Goal: Information Seeking & Learning: Learn about a topic

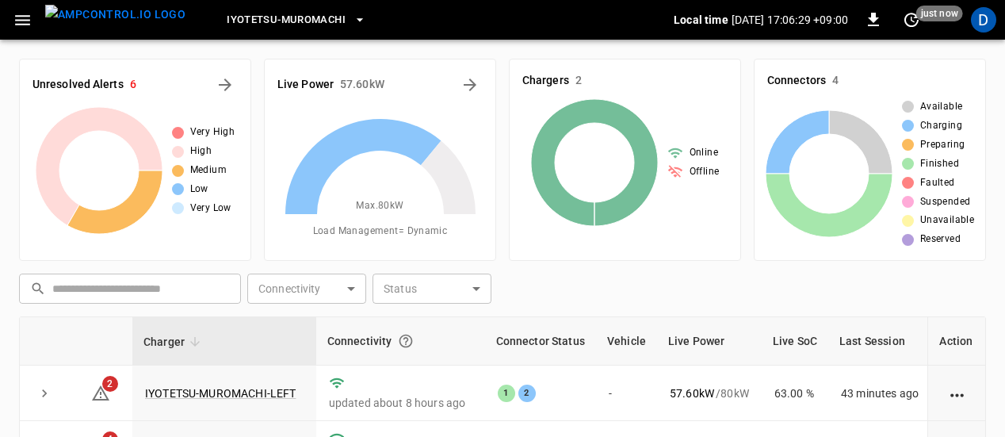
click at [25, 20] on icon "button" at bounding box center [22, 20] width 15 height 10
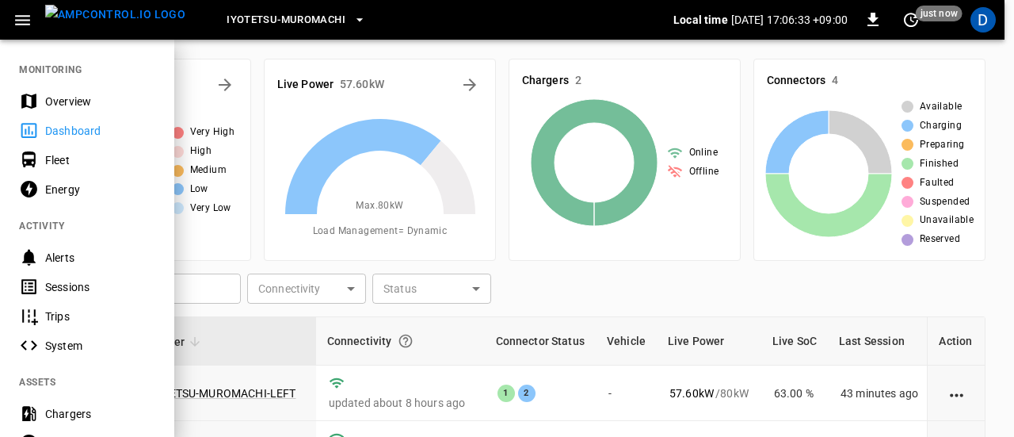
click at [76, 192] on div "Energy" at bounding box center [100, 189] width 110 height 16
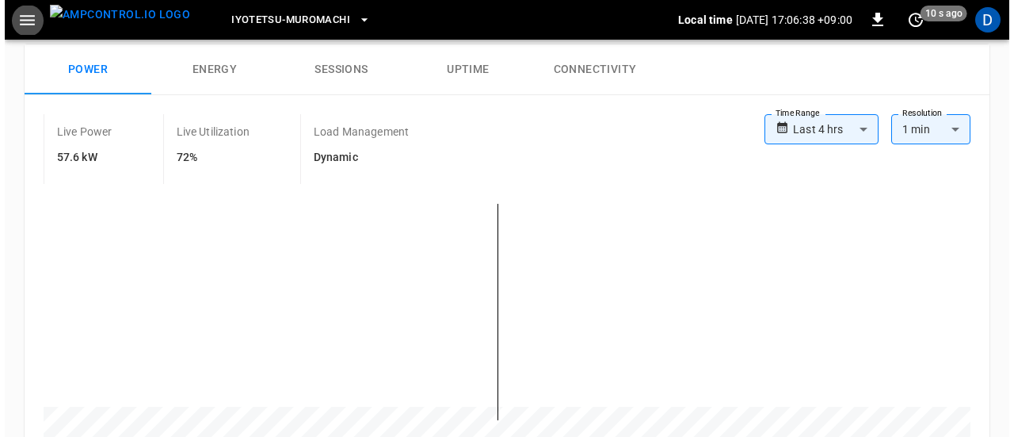
scroll to position [170, 0]
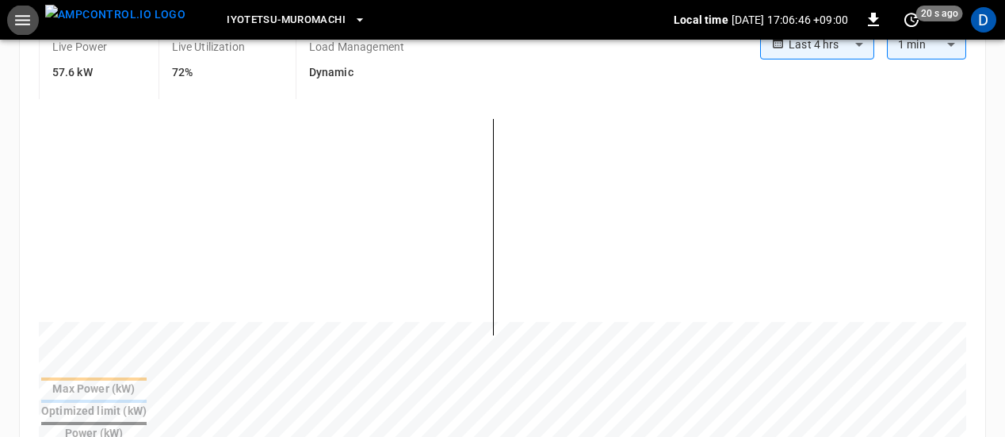
click at [36, 32] on button "button" at bounding box center [22, 20] width 32 height 29
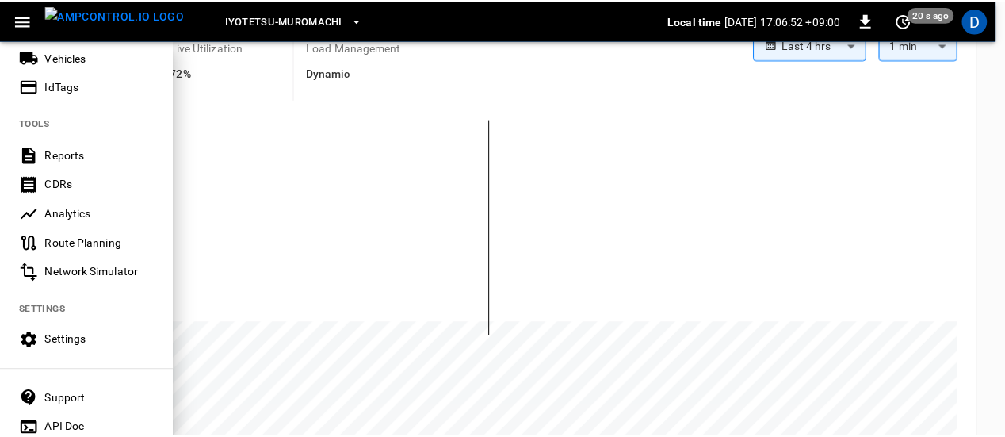
scroll to position [418, 0]
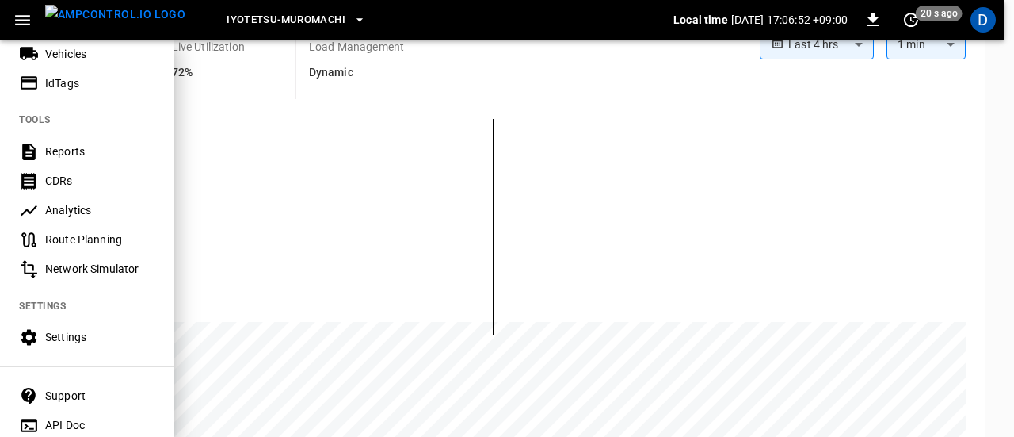
click at [246, 106] on div at bounding box center [507, 218] width 1014 height 437
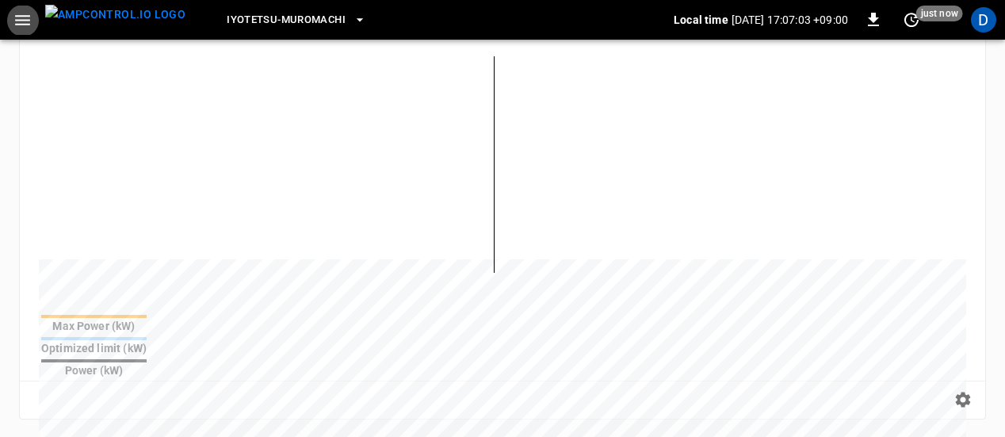
scroll to position [597, 0]
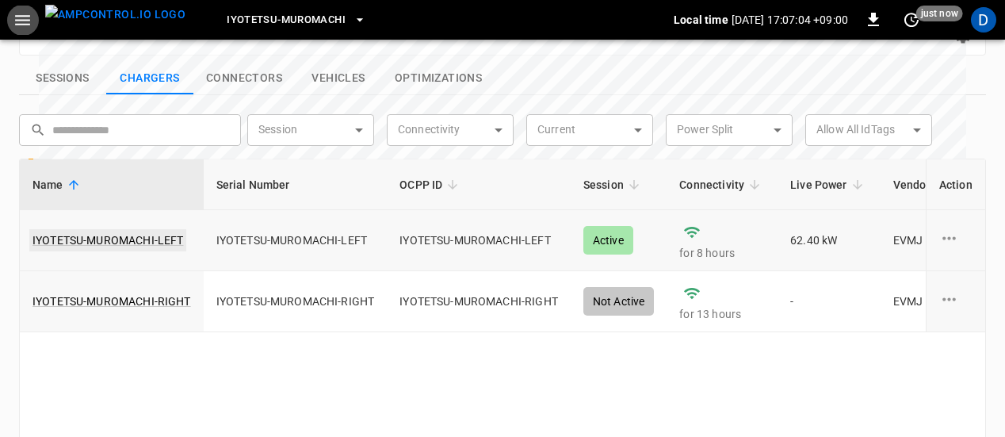
click at [158, 229] on link "IYOTETSU-MUROMACHI-LEFT" at bounding box center [107, 240] width 157 height 22
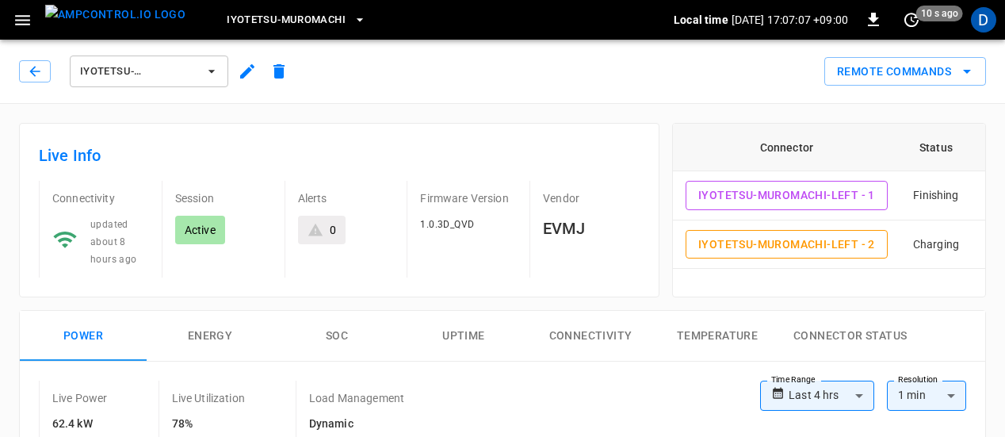
click at [158, 200] on div "Session Active" at bounding box center [210, 222] width 123 height 109
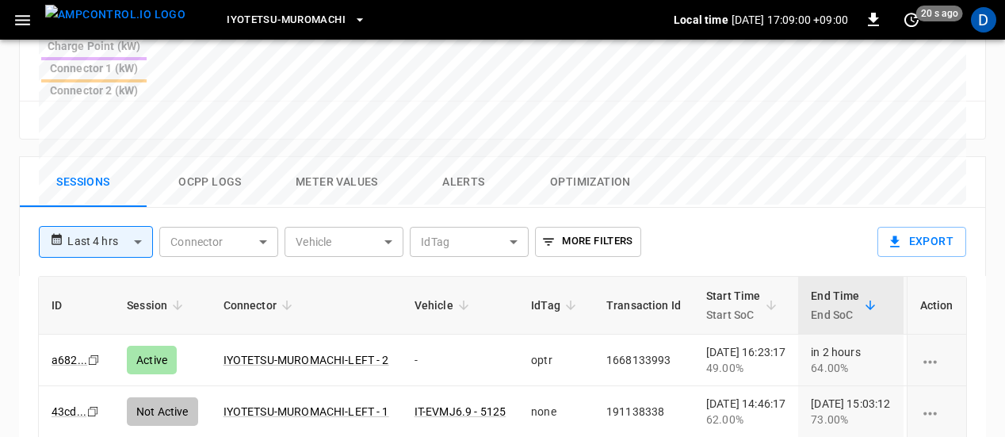
scroll to position [679, 0]
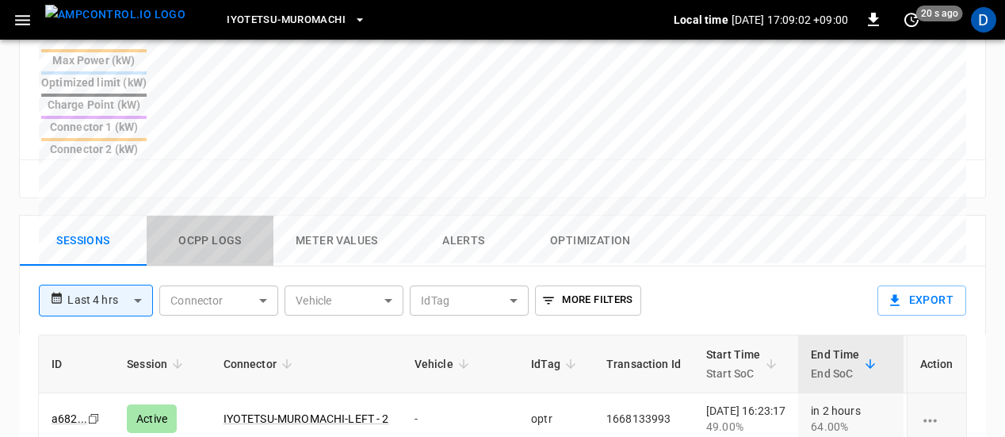
click at [226, 216] on button "Ocpp logs" at bounding box center [210, 241] width 127 height 51
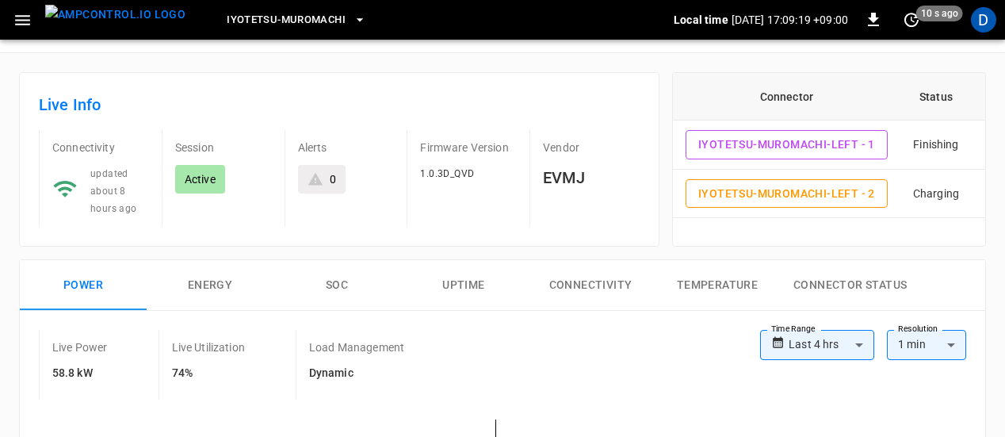
scroll to position [0, 0]
